Goal: Task Accomplishment & Management: Use online tool/utility

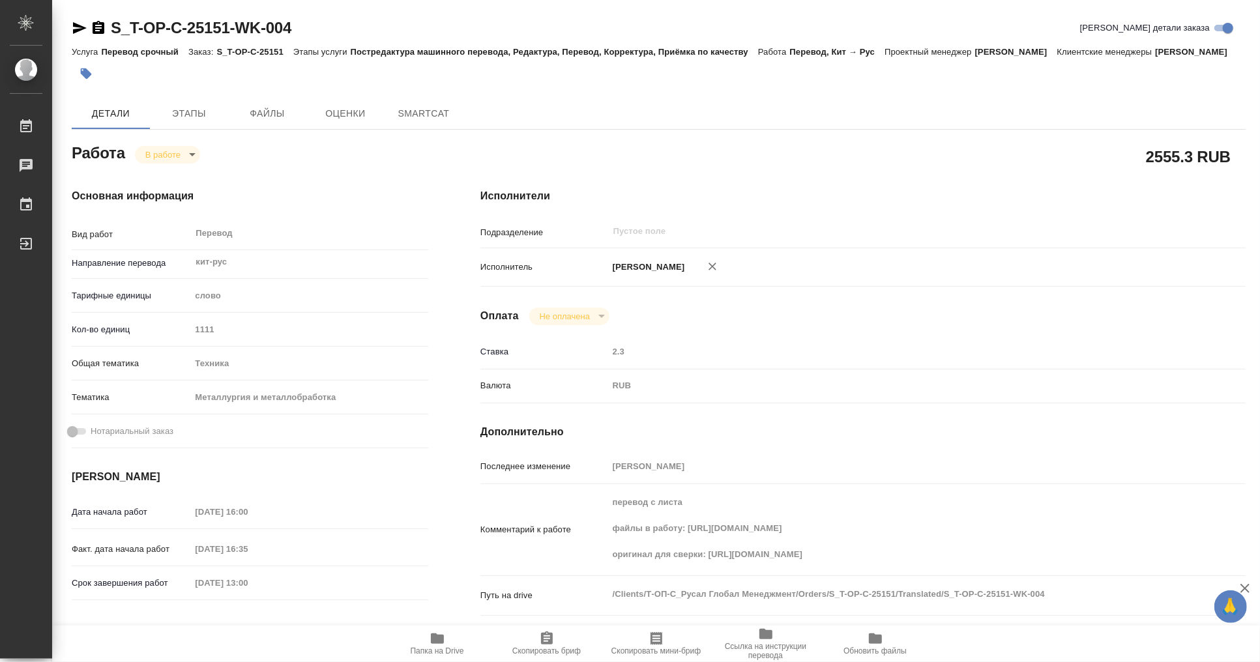
type textarea "x"
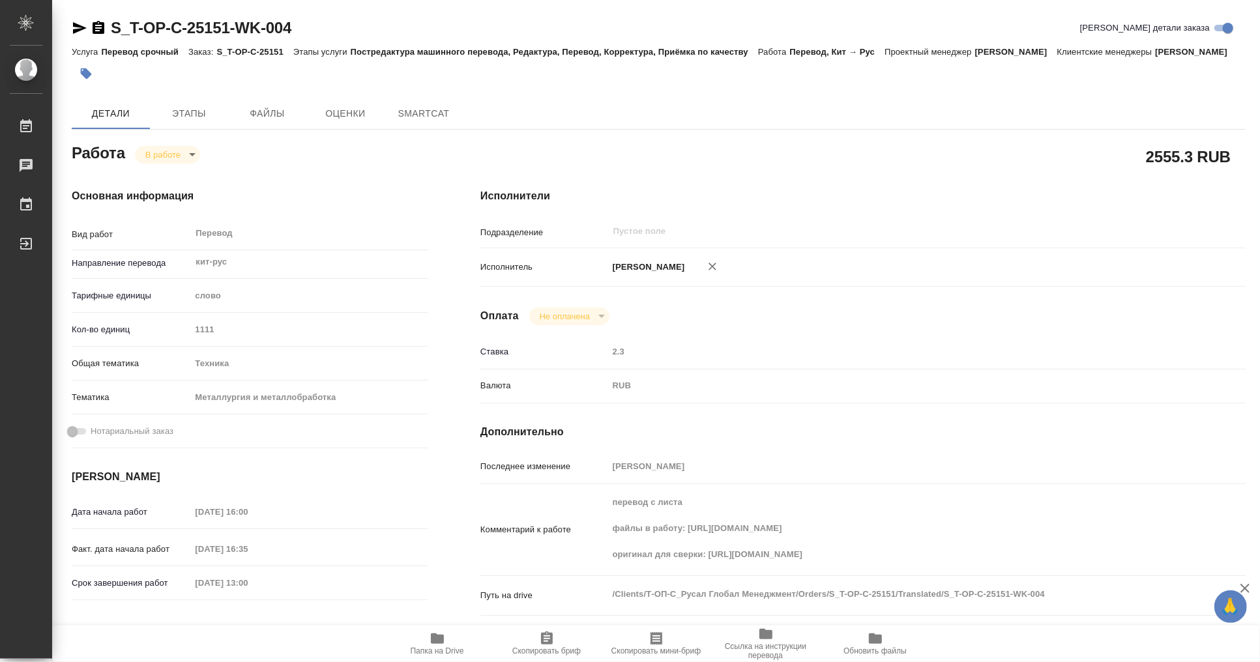
type textarea "x"
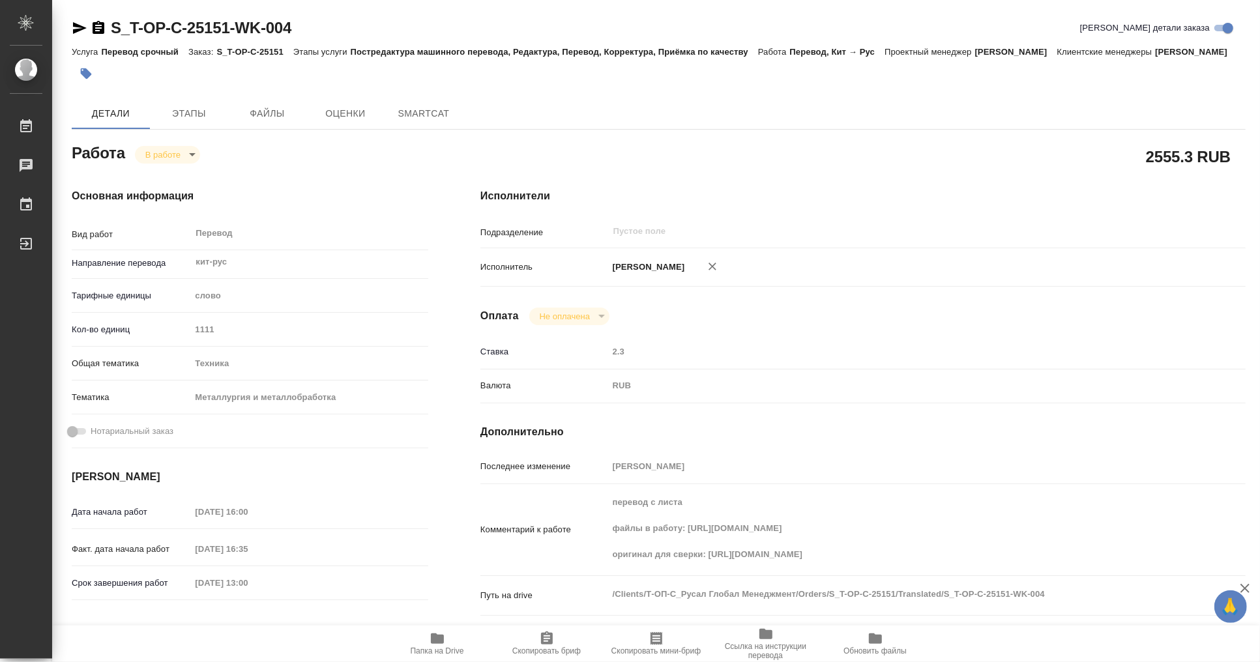
type textarea "x"
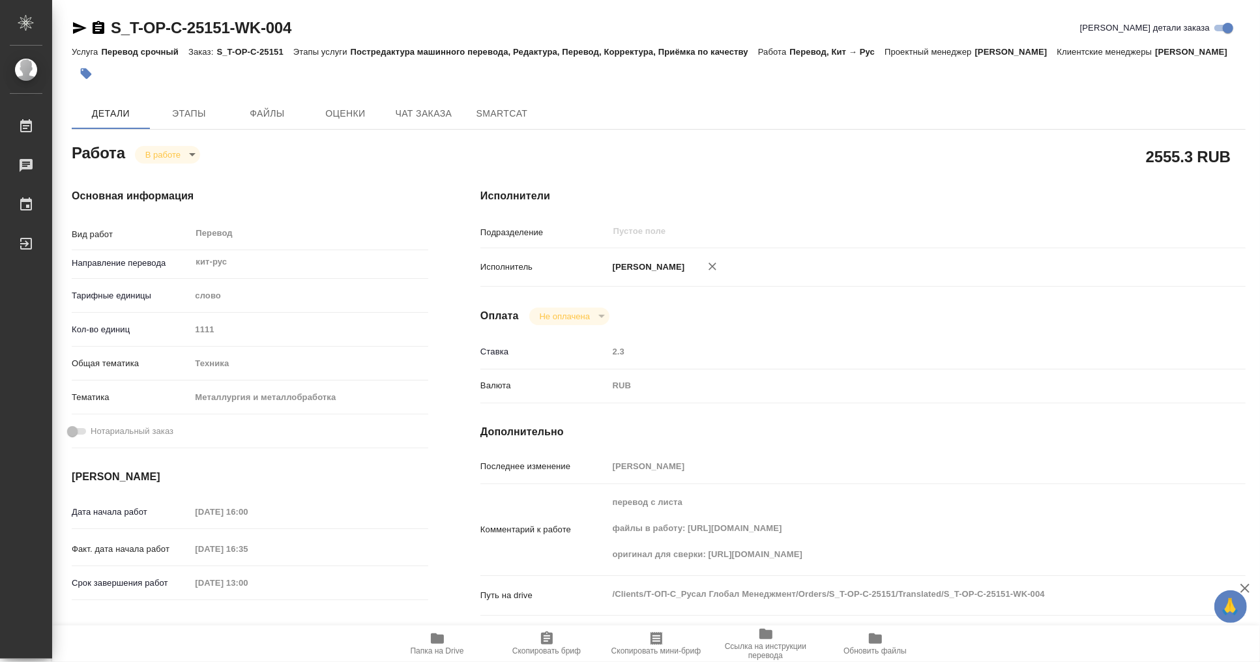
type textarea "x"
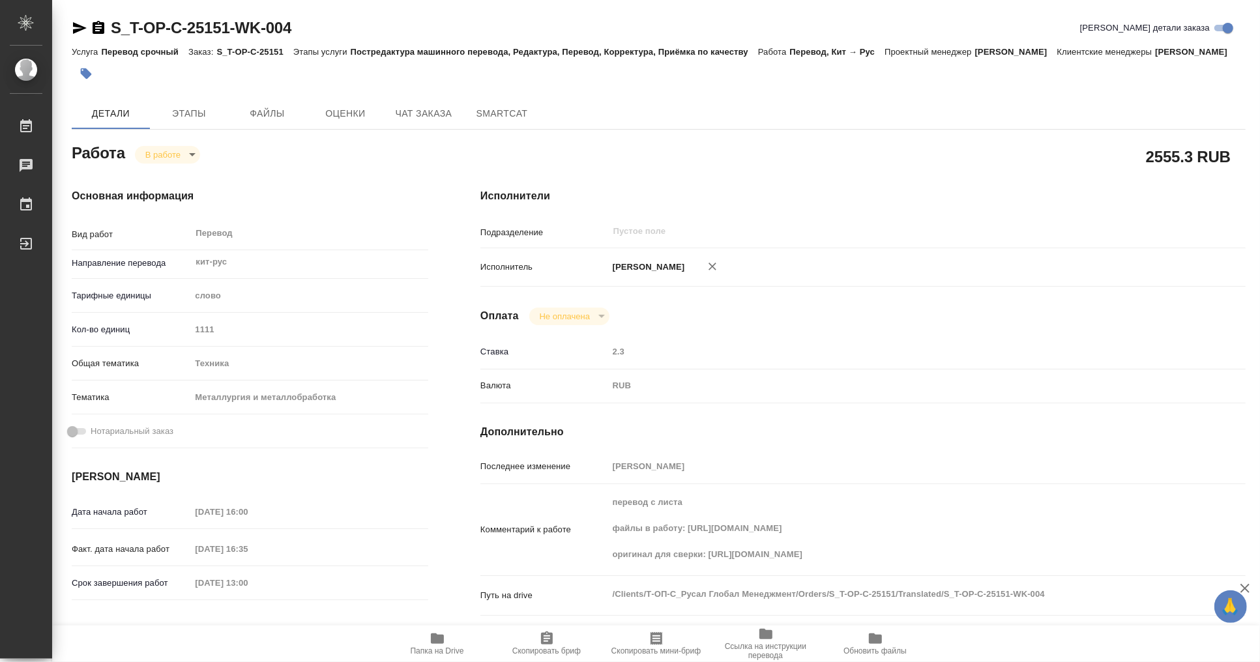
scroll to position [11, 0]
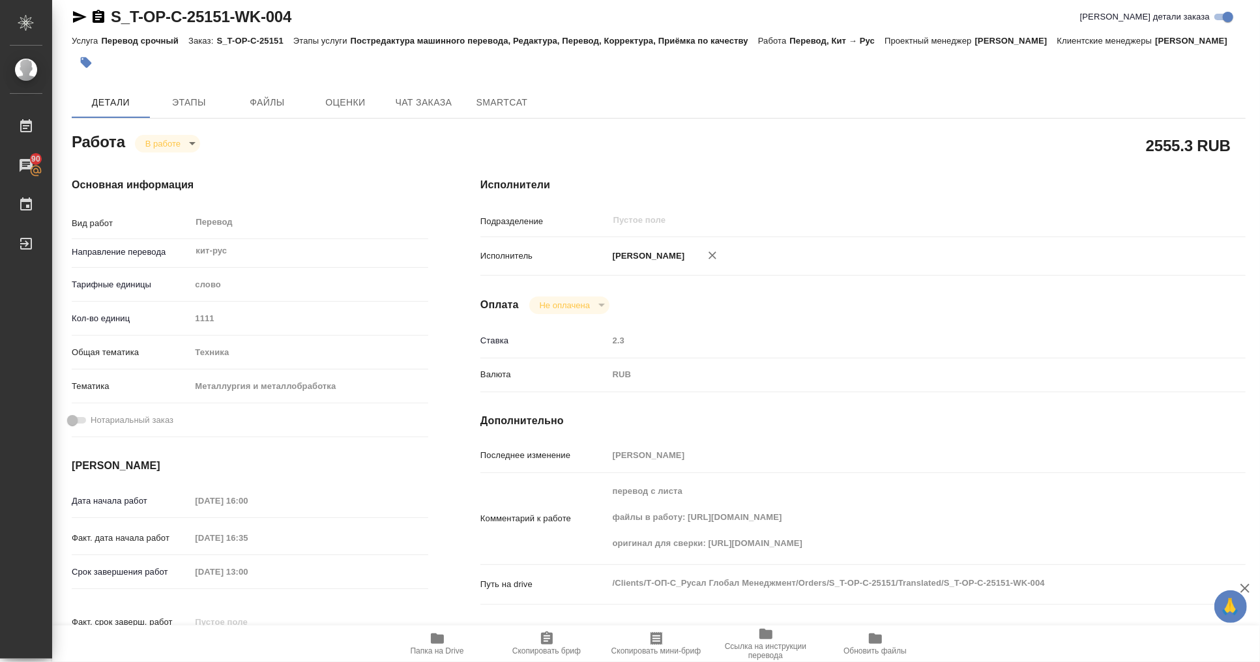
click at [444, 632] on icon "button" at bounding box center [437, 639] width 16 height 16
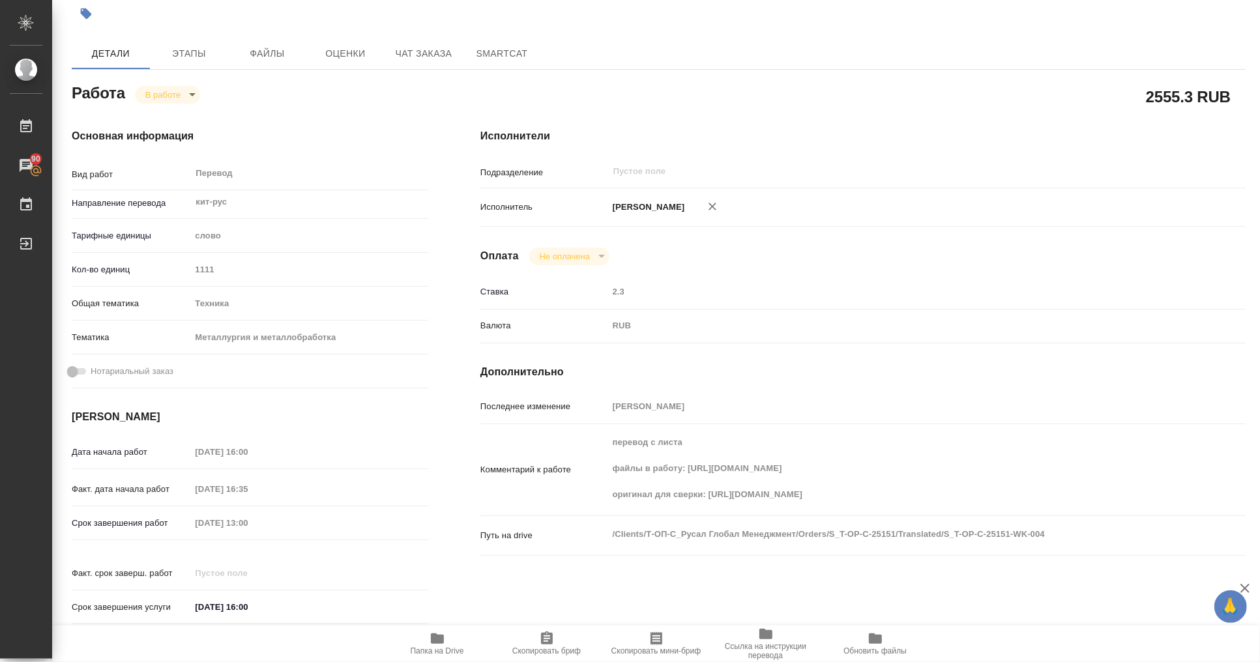
scroll to position [68, 0]
